Goal: Find specific page/section: Find specific page/section

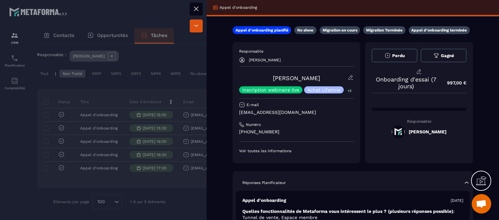
click at [195, 8] on icon at bounding box center [196, 9] width 8 height 8
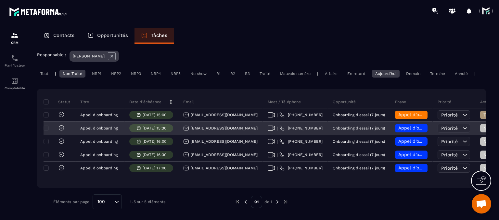
click at [268, 128] on icon at bounding box center [271, 128] width 7 height 5
click at [211, 126] on div "[EMAIL_ADDRESS][DOMAIN_NAME]" at bounding box center [220, 128] width 74 height 6
